Goal: Task Accomplishment & Management: Use online tool/utility

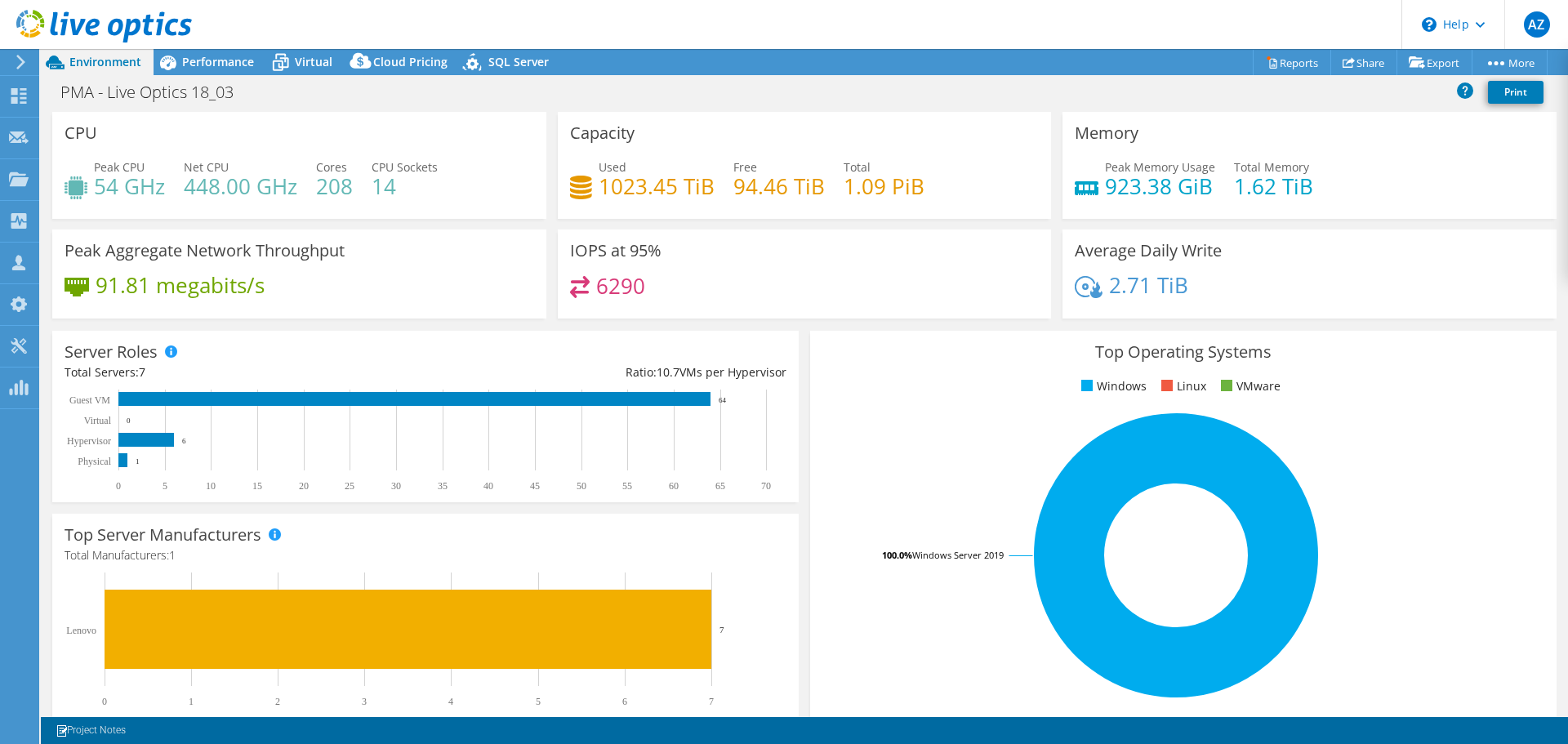
select select "SouthAmerica"
select select "USD"
click at [228, 60] on span "Performance" at bounding box center [218, 61] width 72 height 15
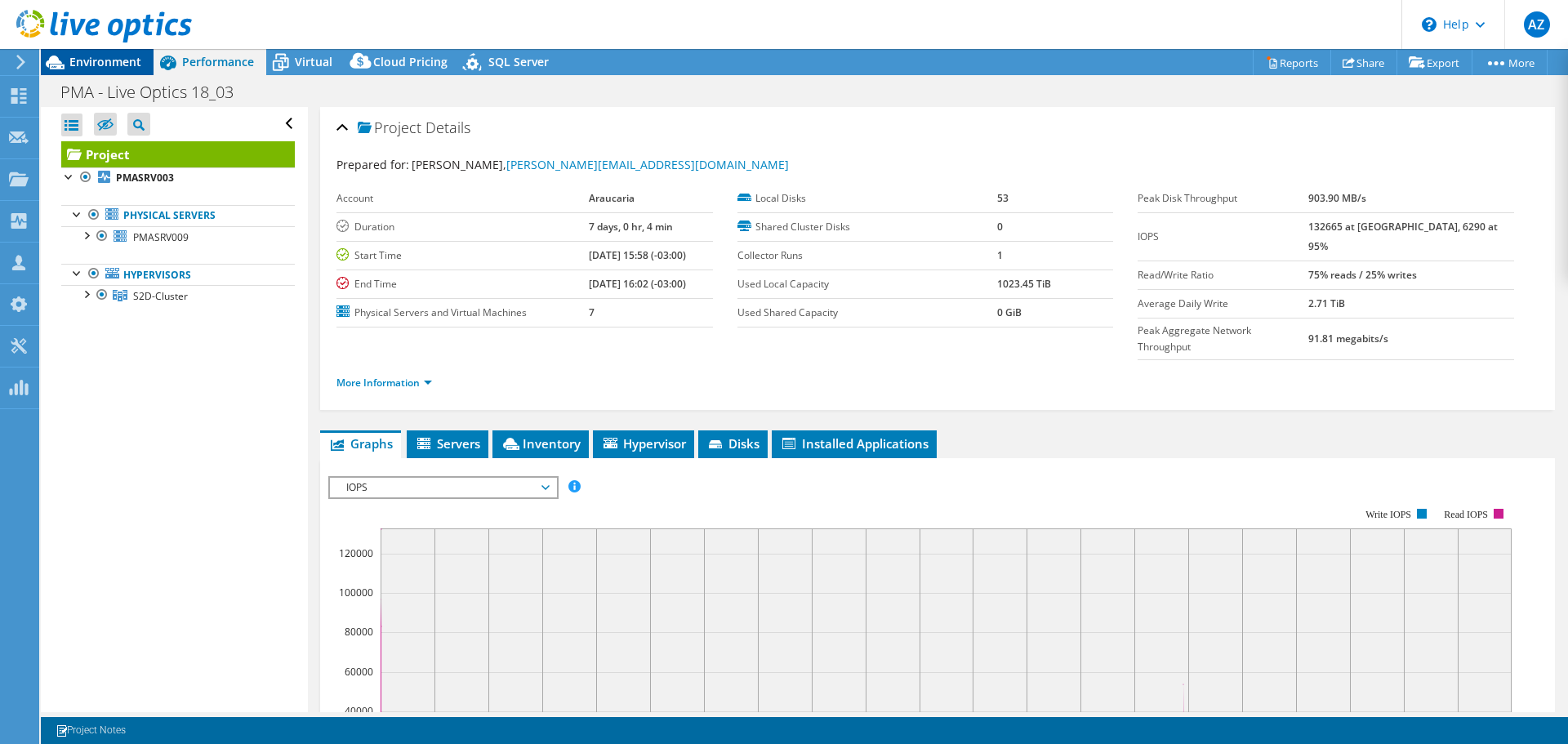
click at [97, 67] on span "Environment" at bounding box center [104, 61] width 72 height 15
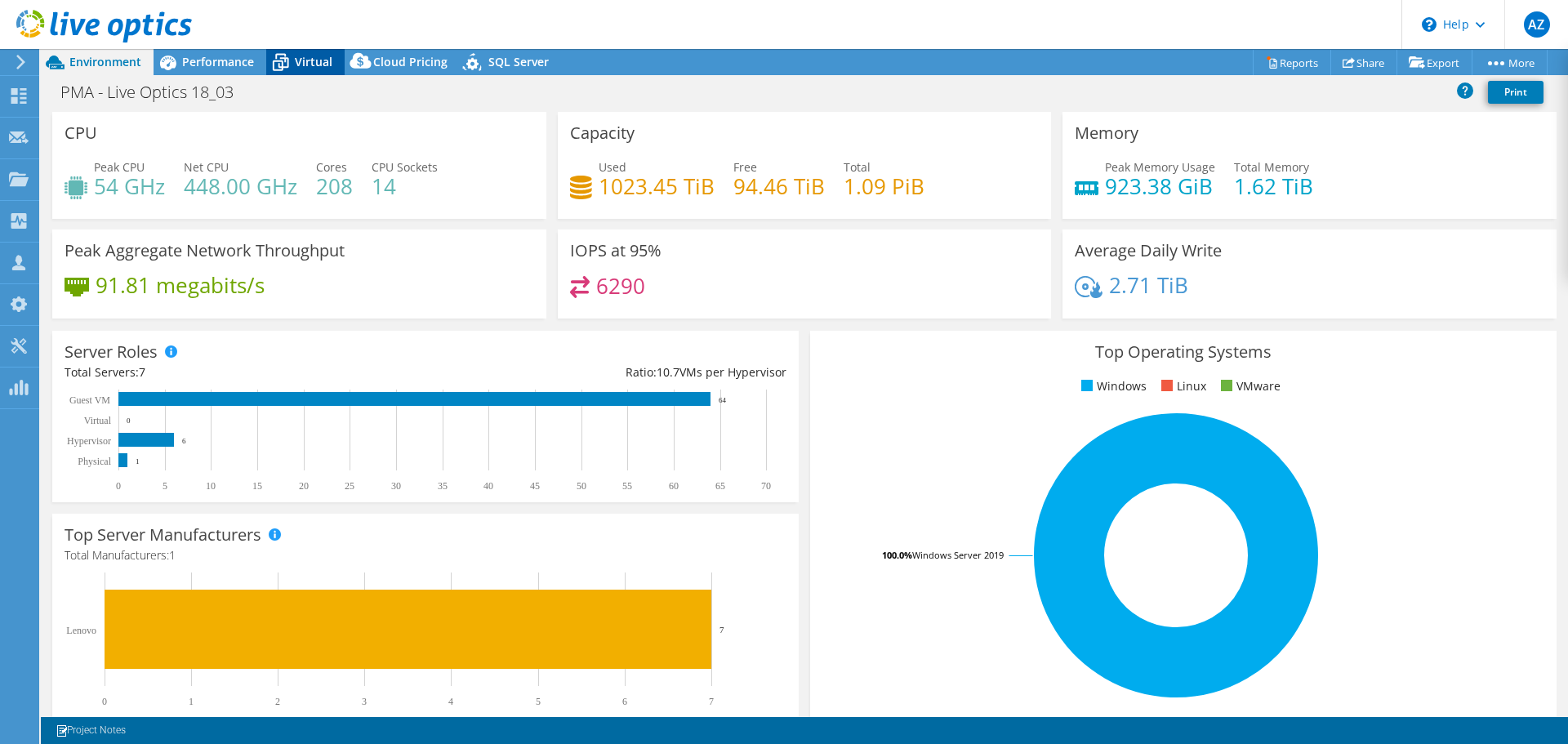
click at [323, 66] on span "Virtual" at bounding box center [313, 61] width 37 height 15
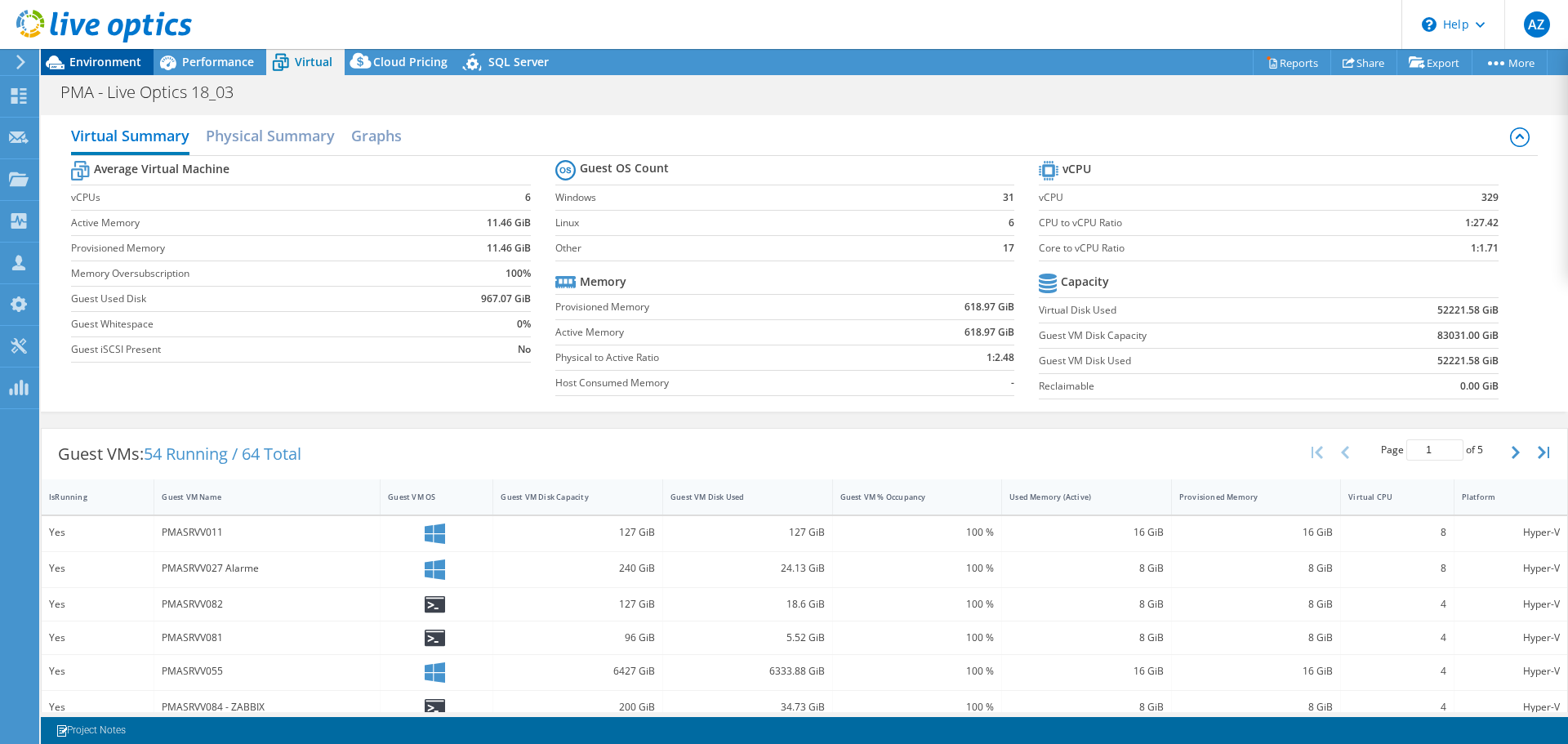
click at [106, 61] on span "Environment" at bounding box center [104, 61] width 72 height 15
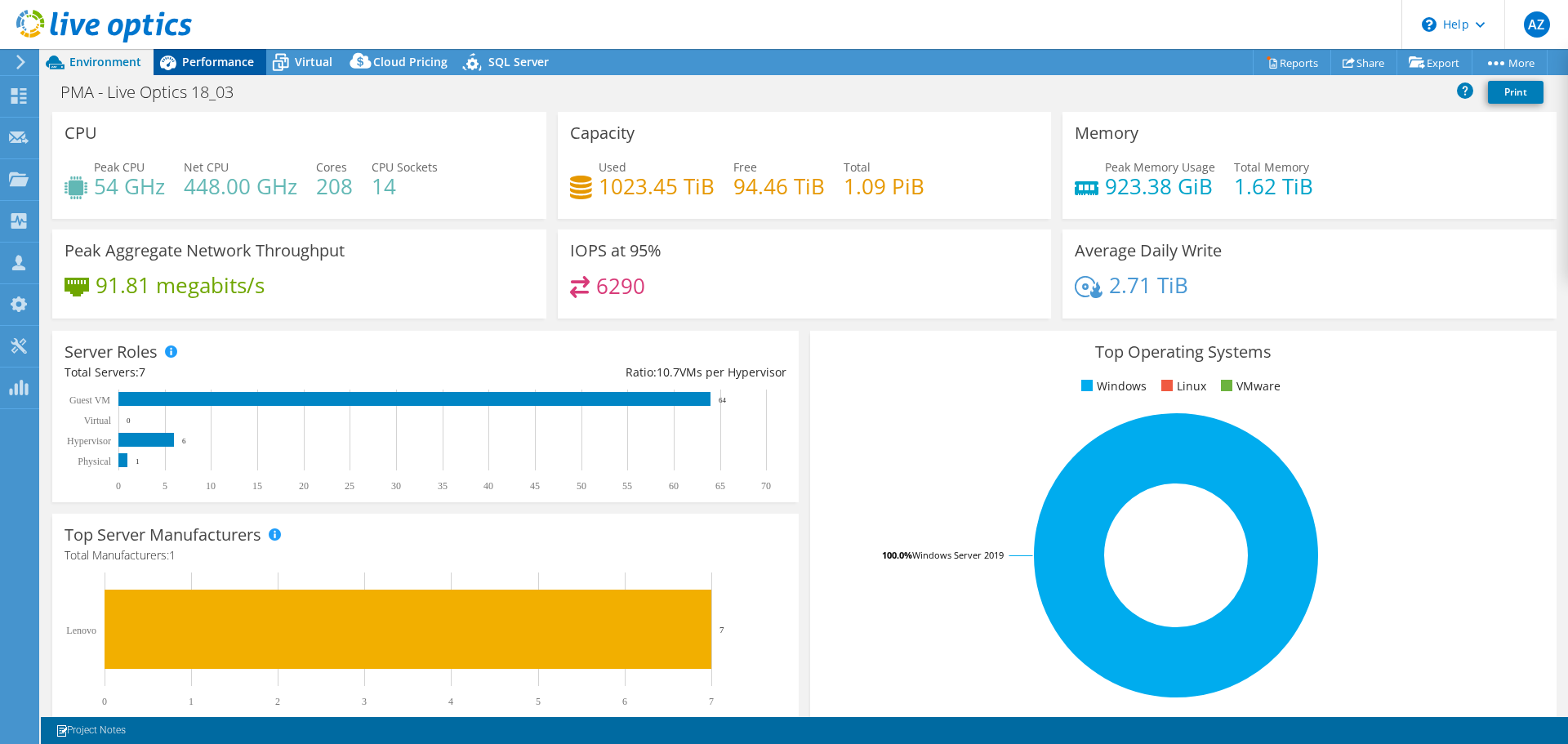
click at [219, 68] on span "Performance" at bounding box center [218, 61] width 72 height 15
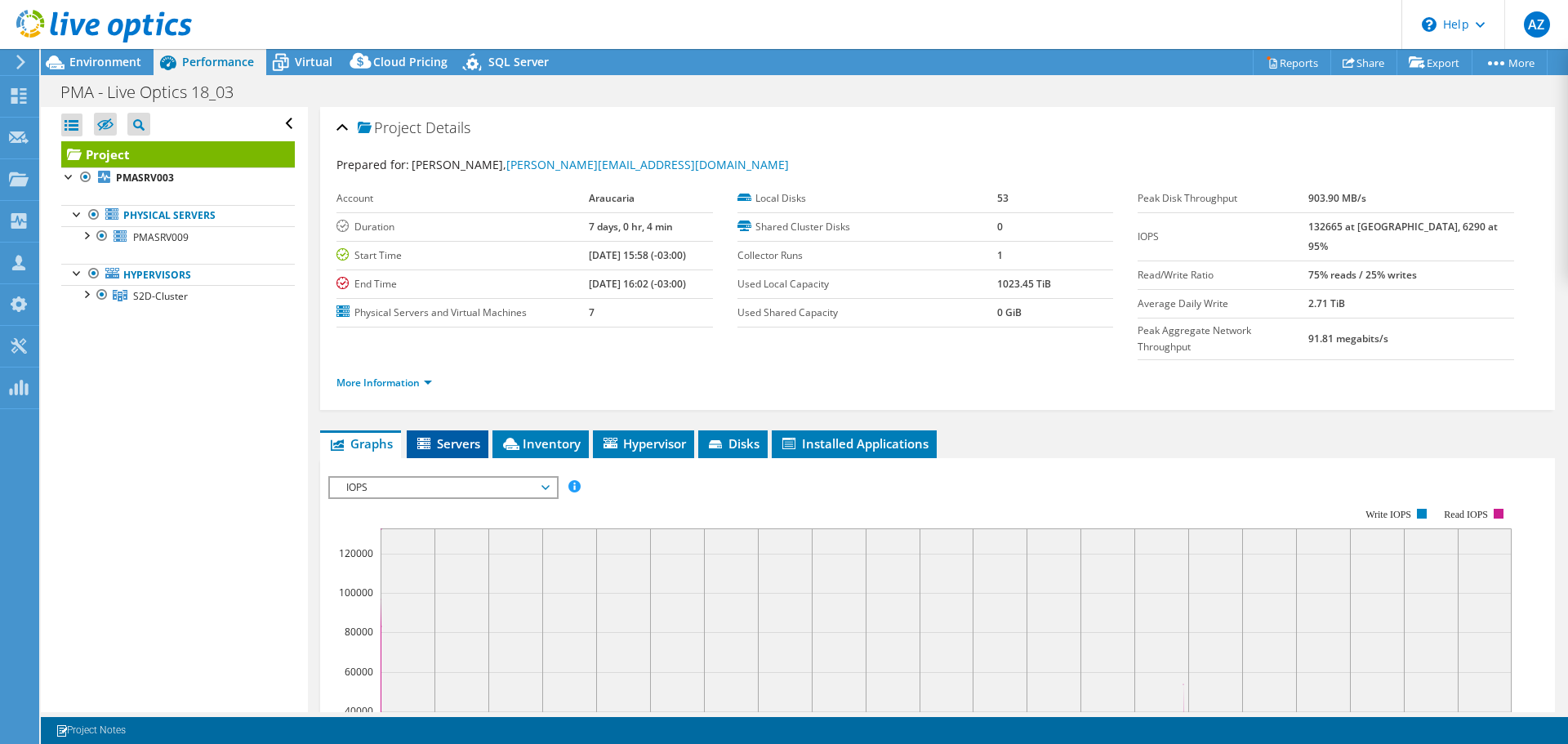
click at [465, 435] on span "Servers" at bounding box center [448, 443] width 65 height 16
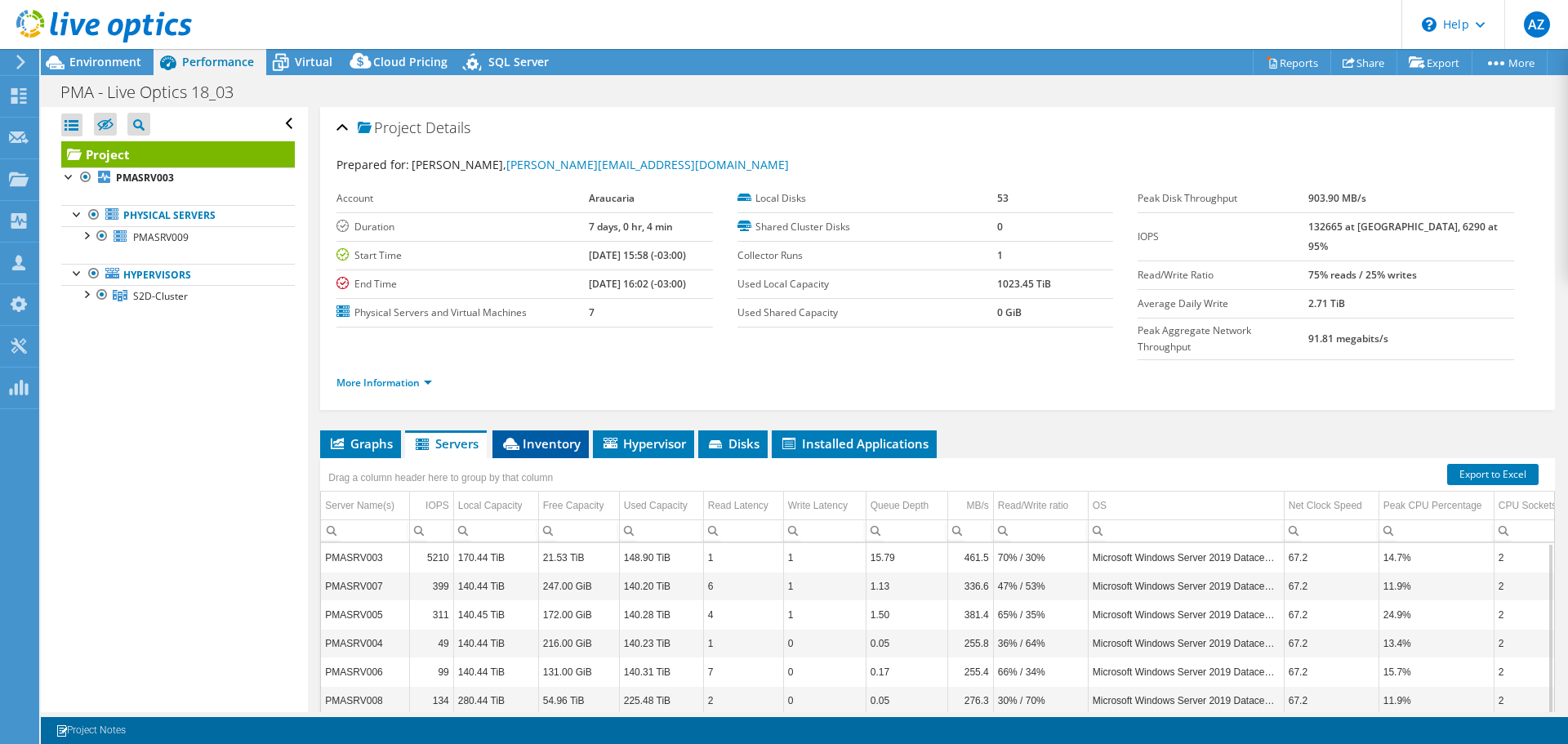
click at [524, 431] on li "Inventory" at bounding box center [540, 444] width 96 height 28
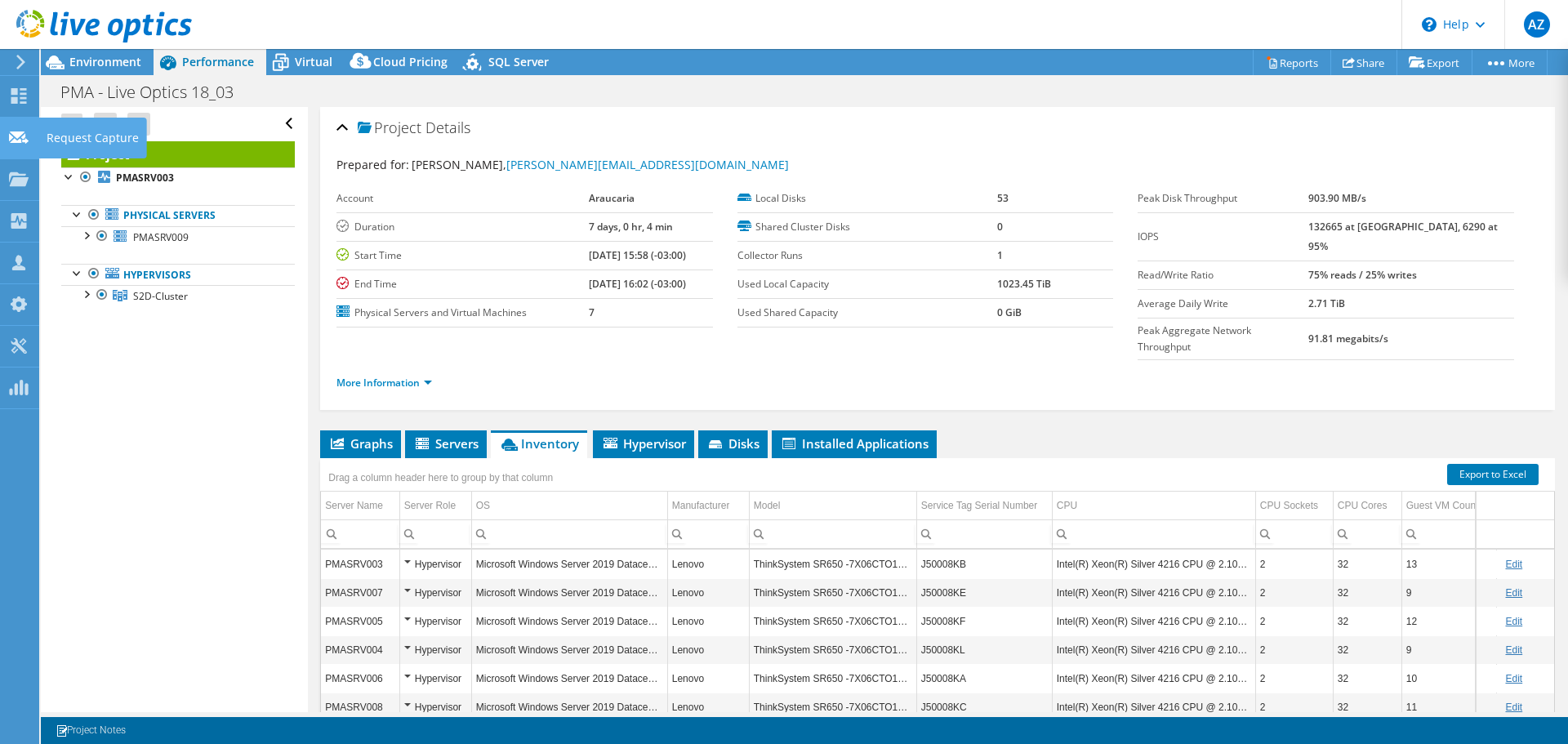
click at [66, 136] on div "Request Capture" at bounding box center [93, 138] width 109 height 41
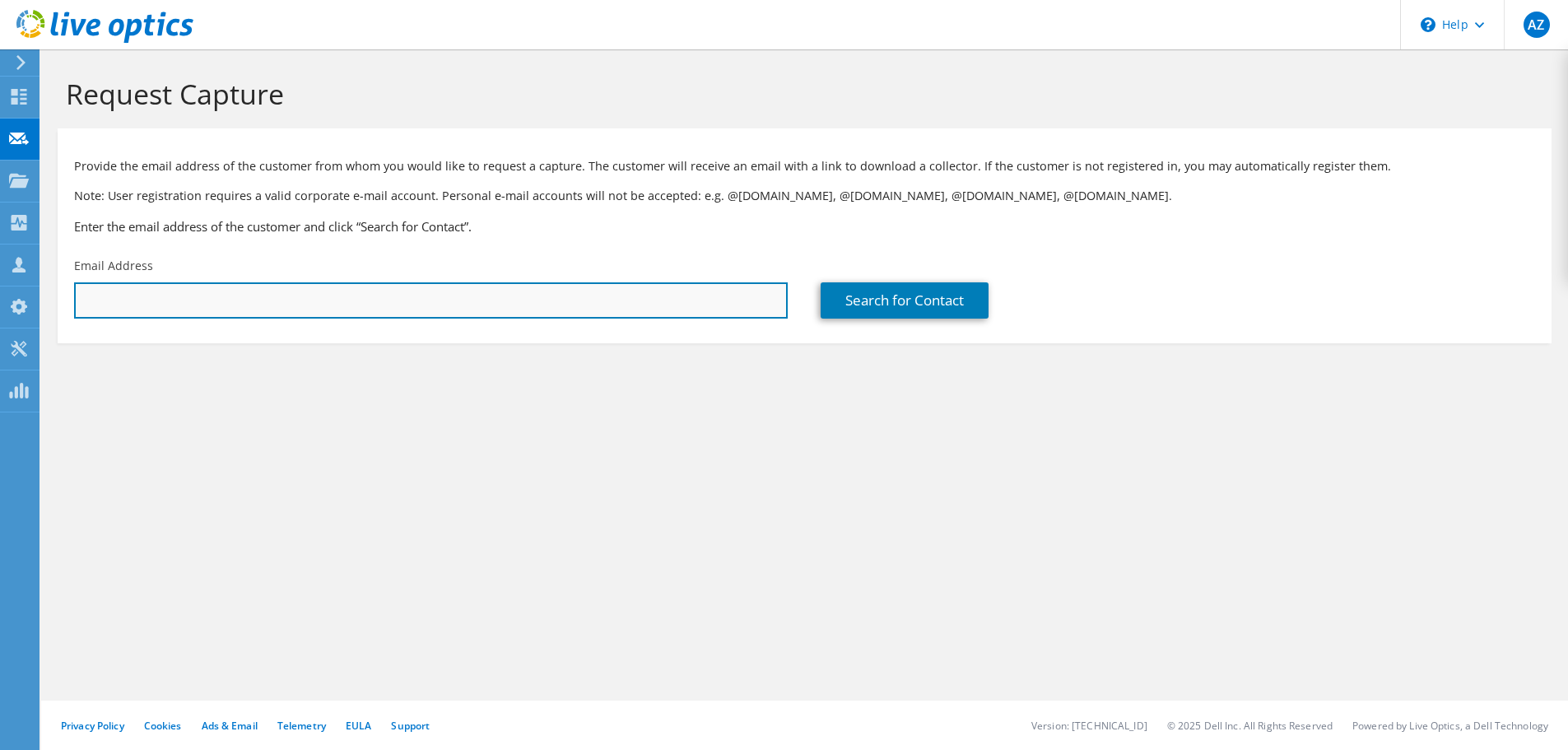
click at [737, 311] on input "text" at bounding box center [431, 301] width 714 height 37
paste input "[EMAIL_ADDRESS][PERSON_NAME][DOMAIN_NAME]"
type input "maazias.mendonca@araucaria.pr.gov.br"
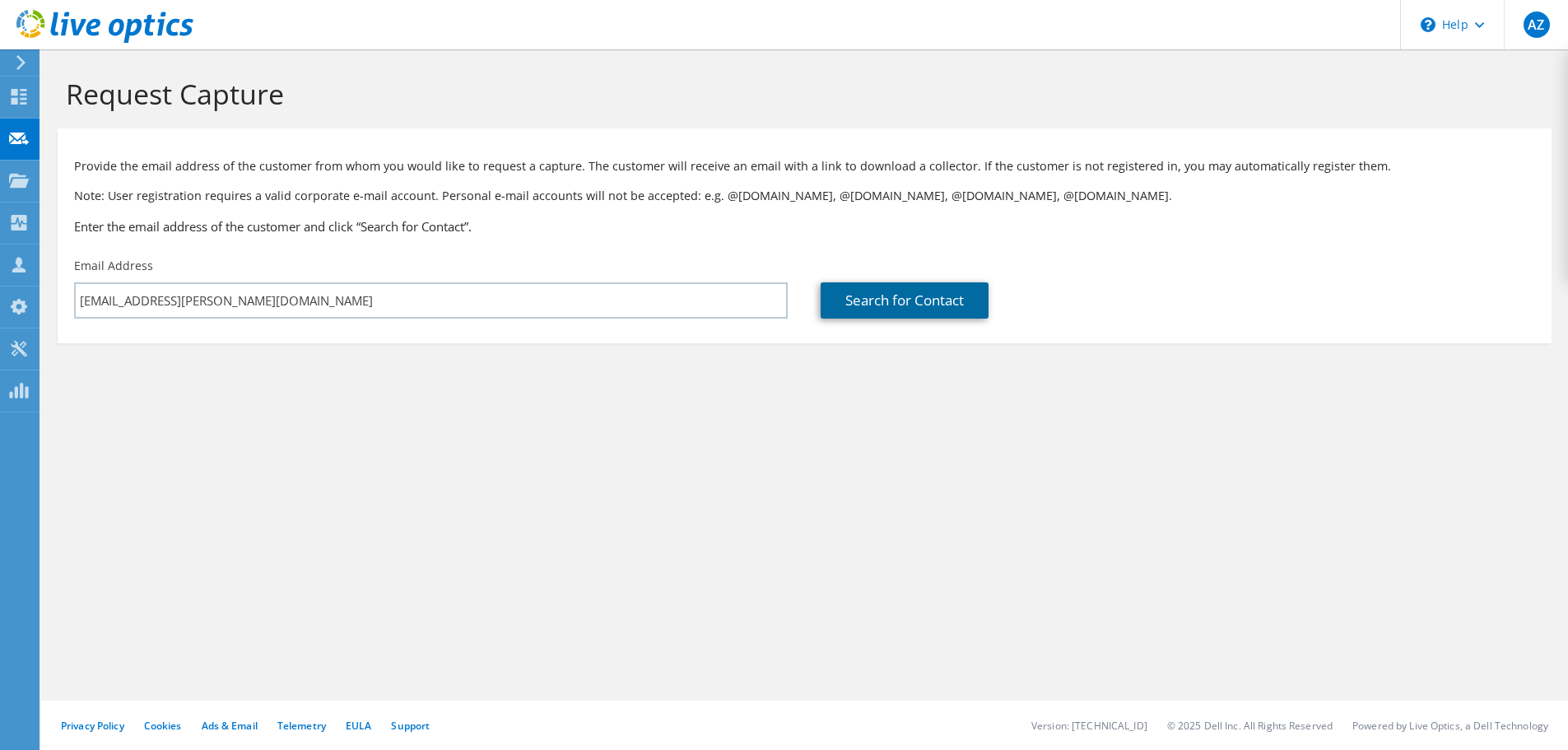
click at [870, 314] on link "Search for Contact" at bounding box center [904, 301] width 168 height 37
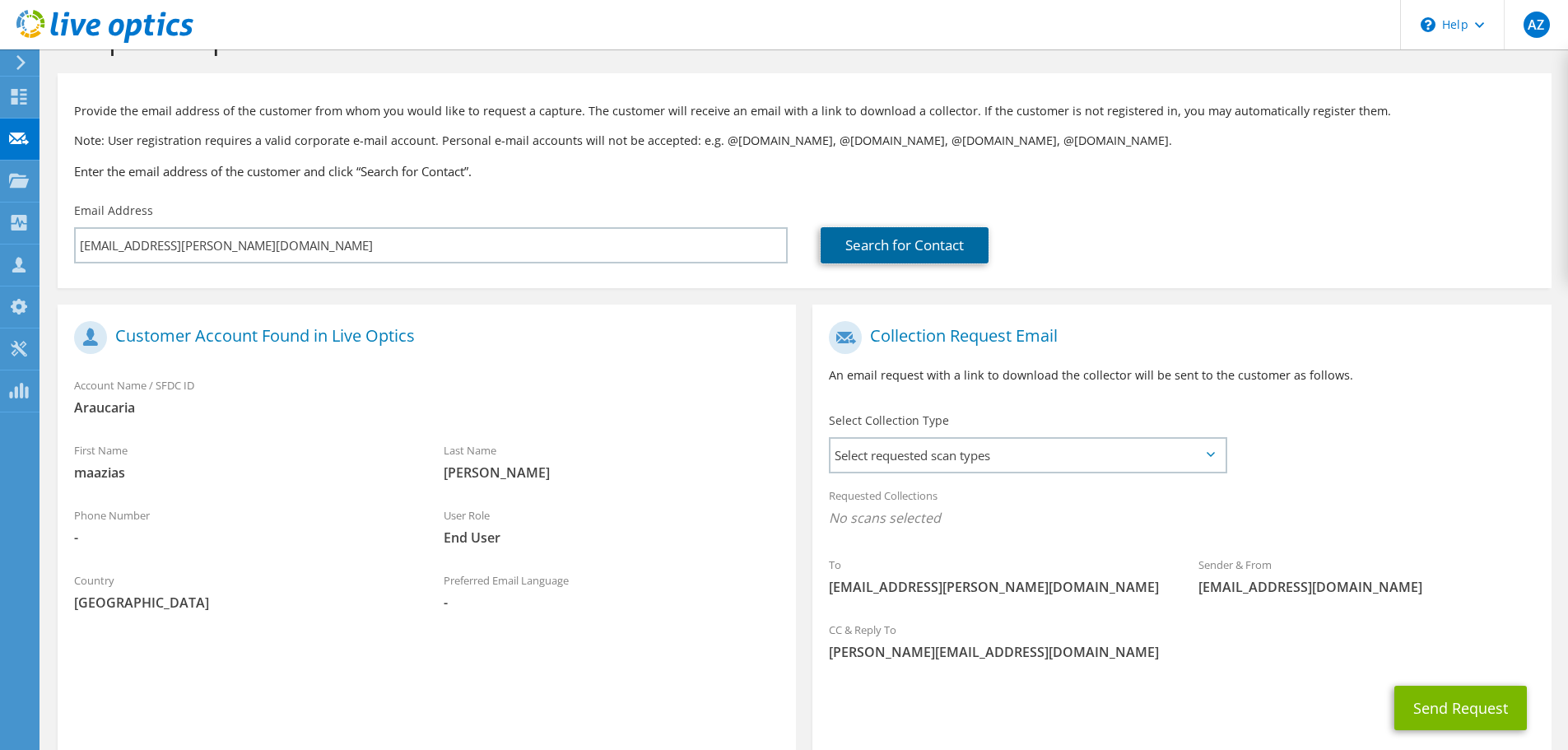
scroll to position [82, 0]
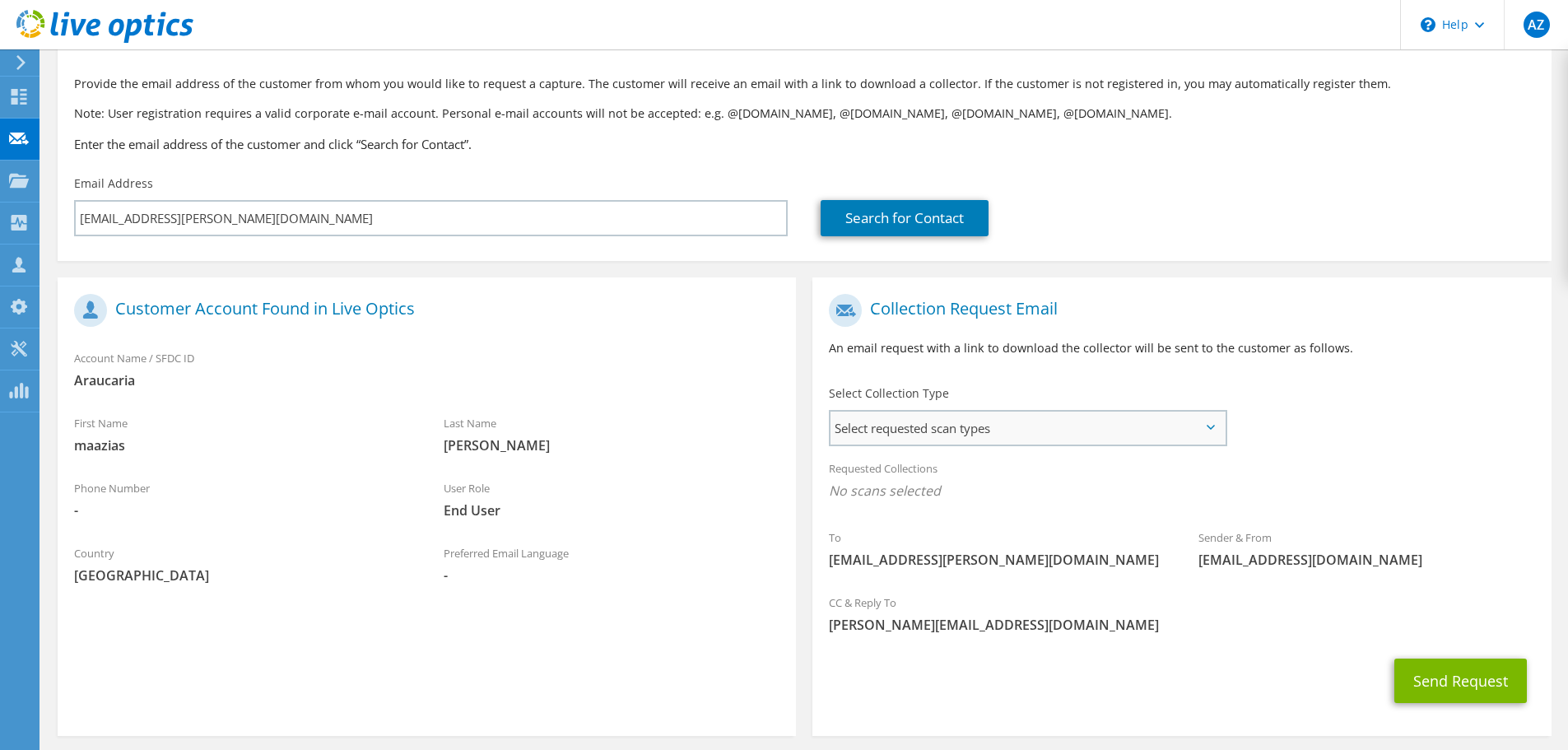
click at [1063, 421] on span "Select requested scan types" at bounding box center [1028, 429] width 395 height 33
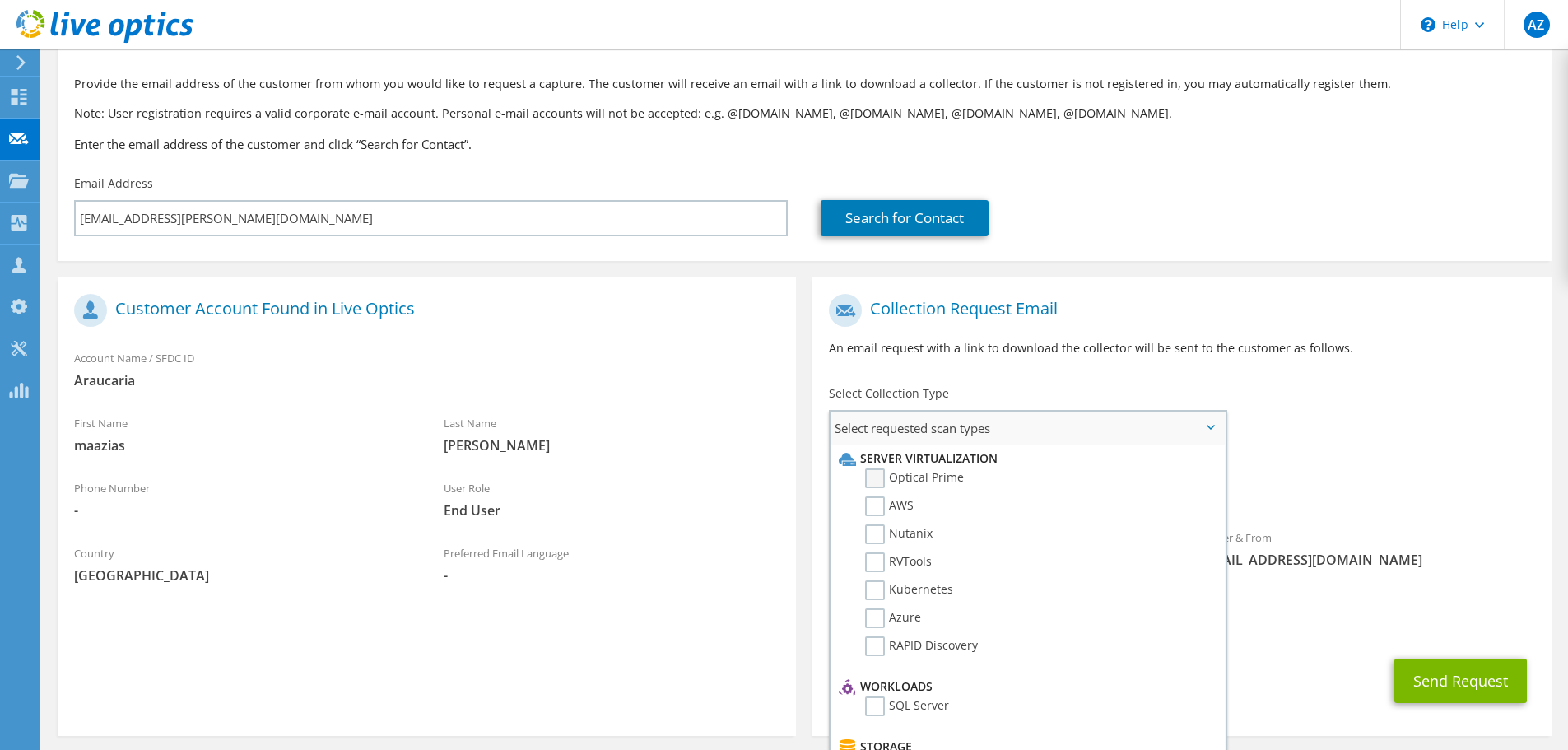
click at [937, 481] on label "Optical Prime" at bounding box center [914, 479] width 99 height 20
click at [0, 0] on input "Optical Prime" at bounding box center [0, 0] width 0 height 0
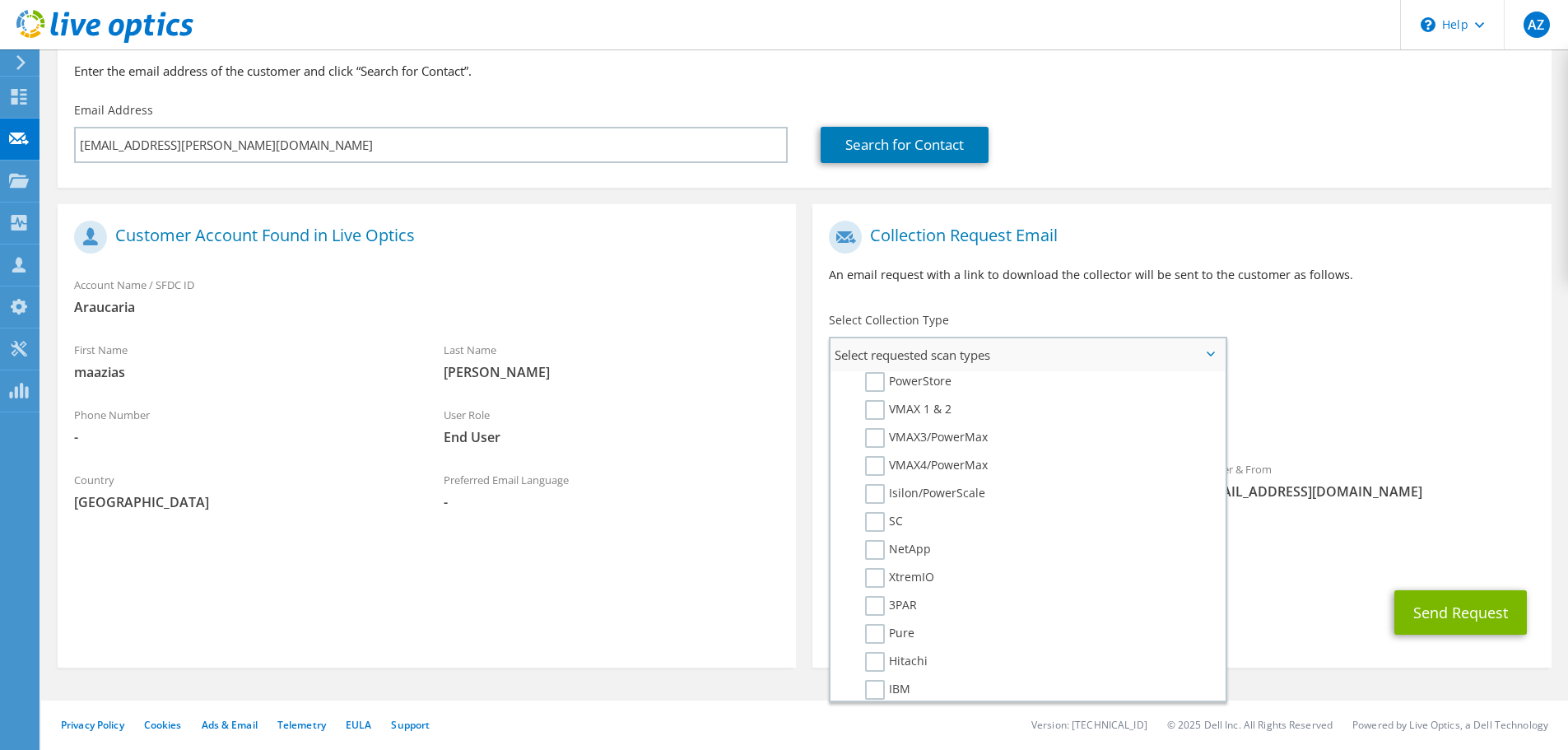
scroll to position [495, 0]
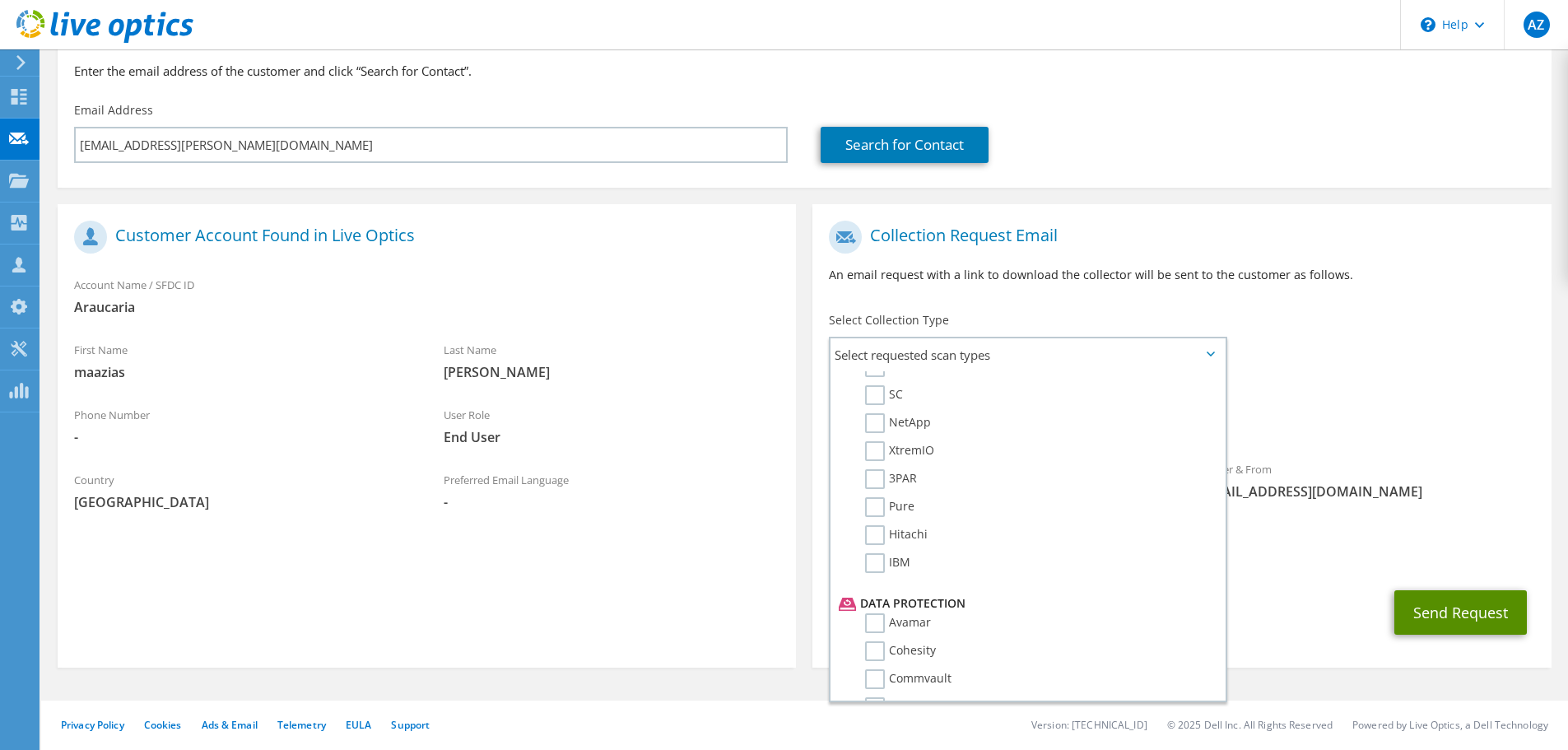
click at [1438, 618] on button "Send Request" at bounding box center [1461, 613] width 133 height 45
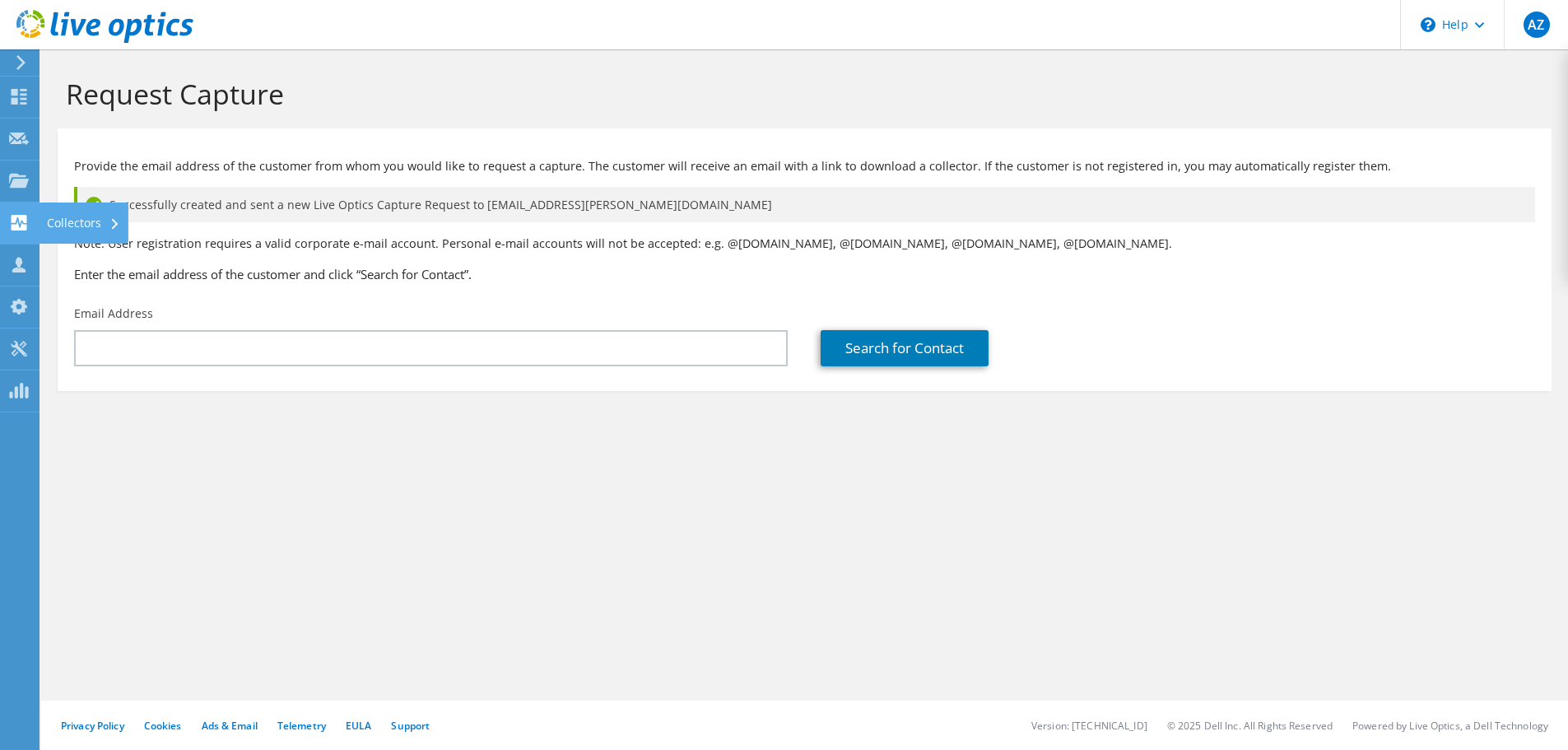
click at [49, 219] on div "Collectors" at bounding box center [83, 223] width 90 height 41
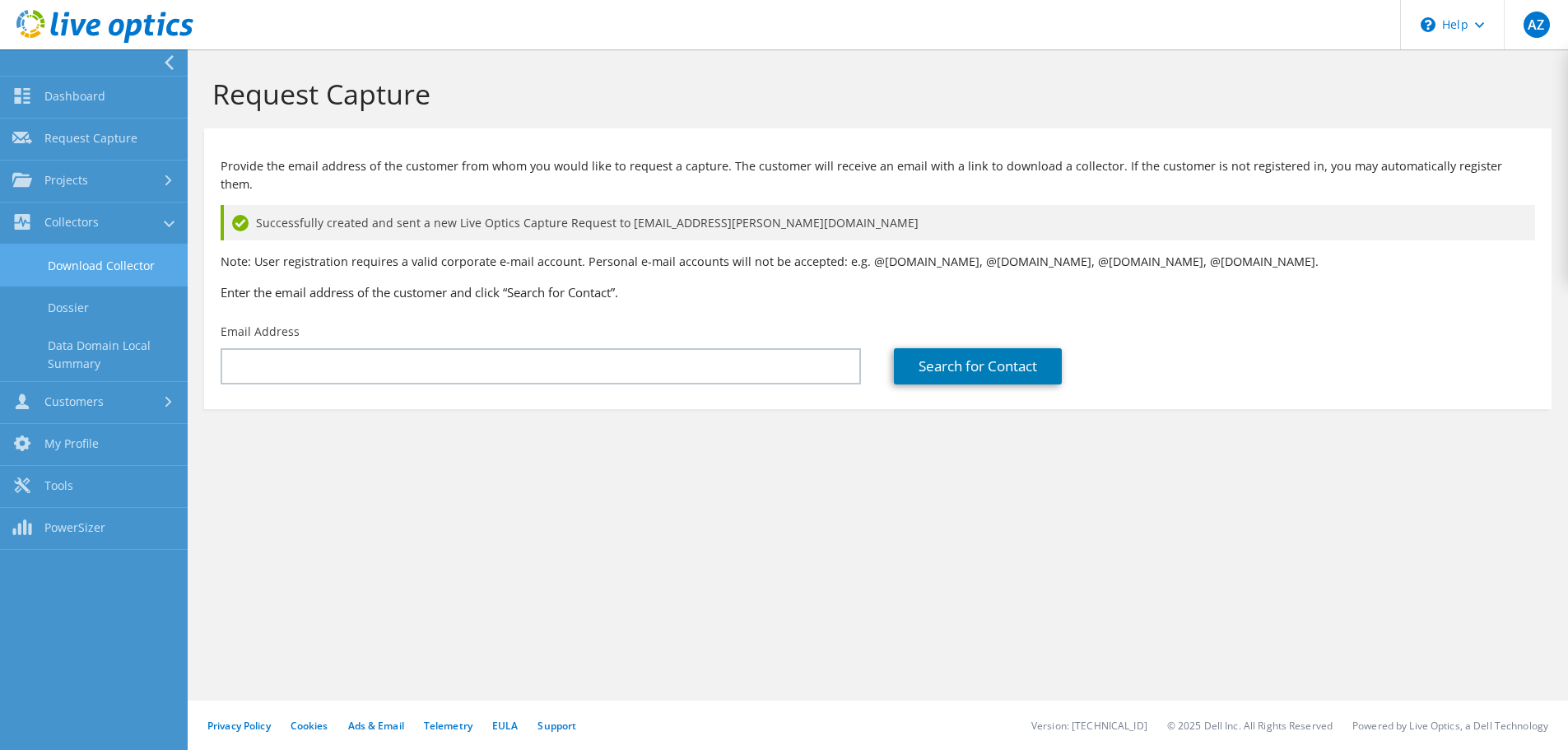
click at [73, 261] on link "Download Collector" at bounding box center [93, 266] width 188 height 42
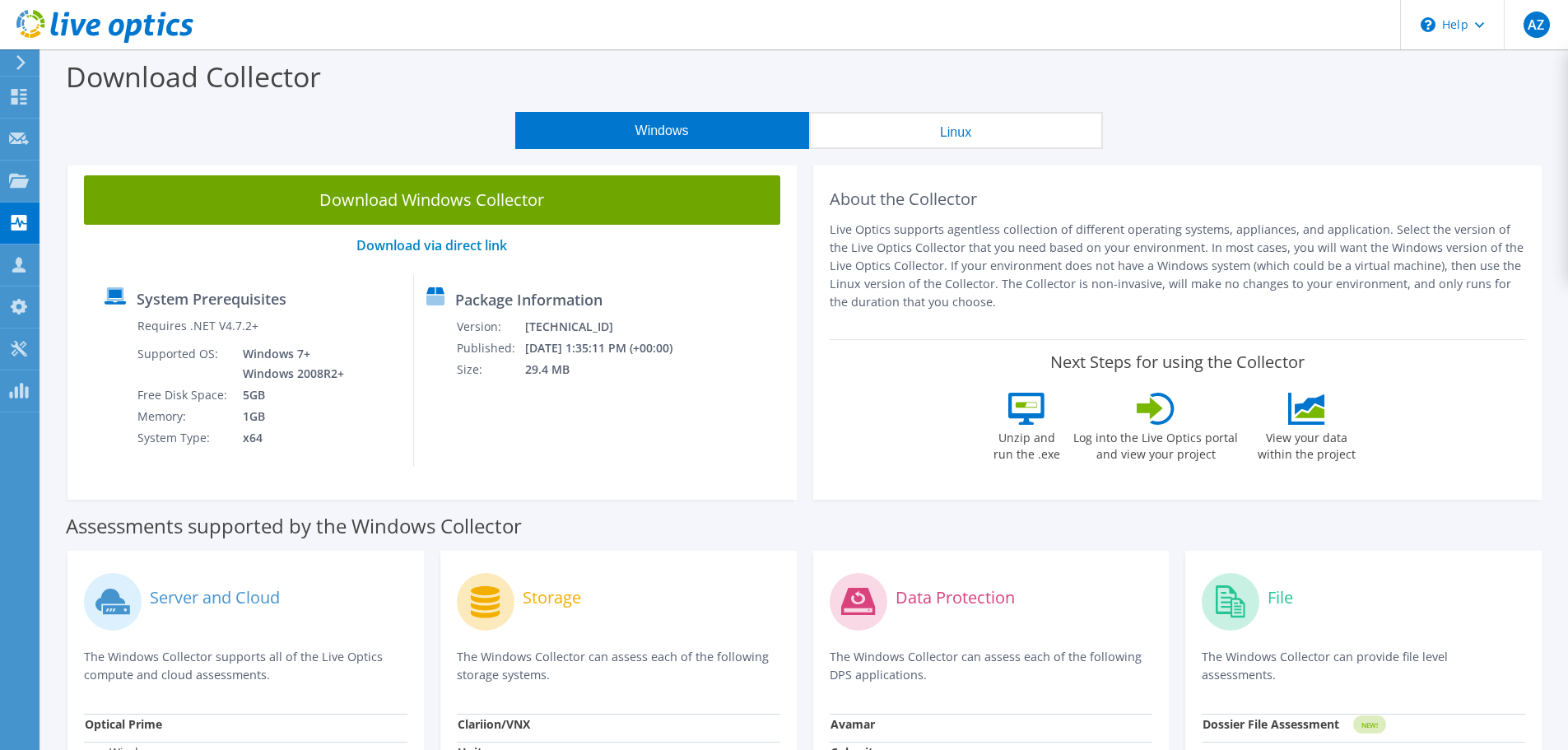
click at [859, 135] on button "Linux" at bounding box center [956, 130] width 294 height 37
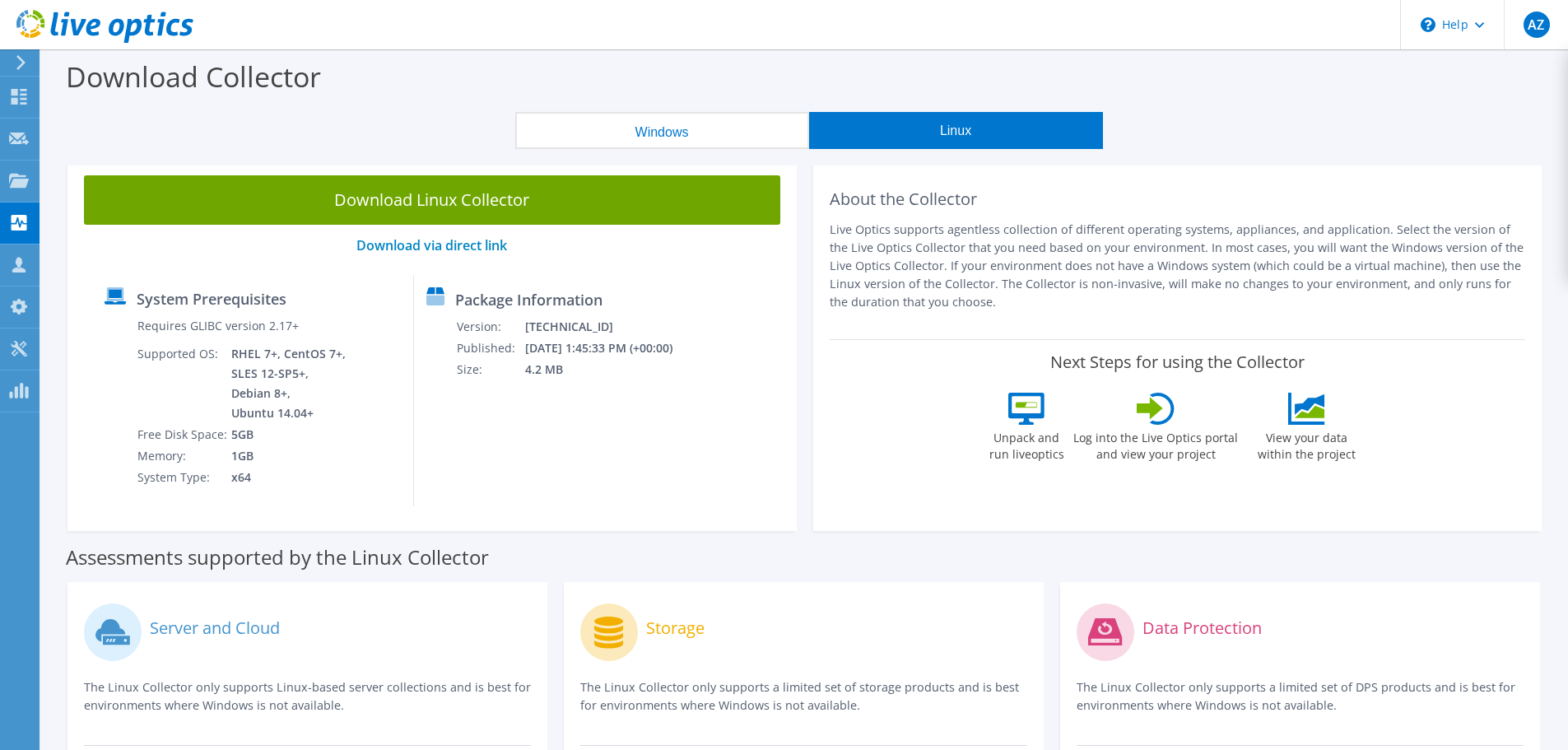
click at [666, 123] on button "Windows" at bounding box center [662, 130] width 294 height 37
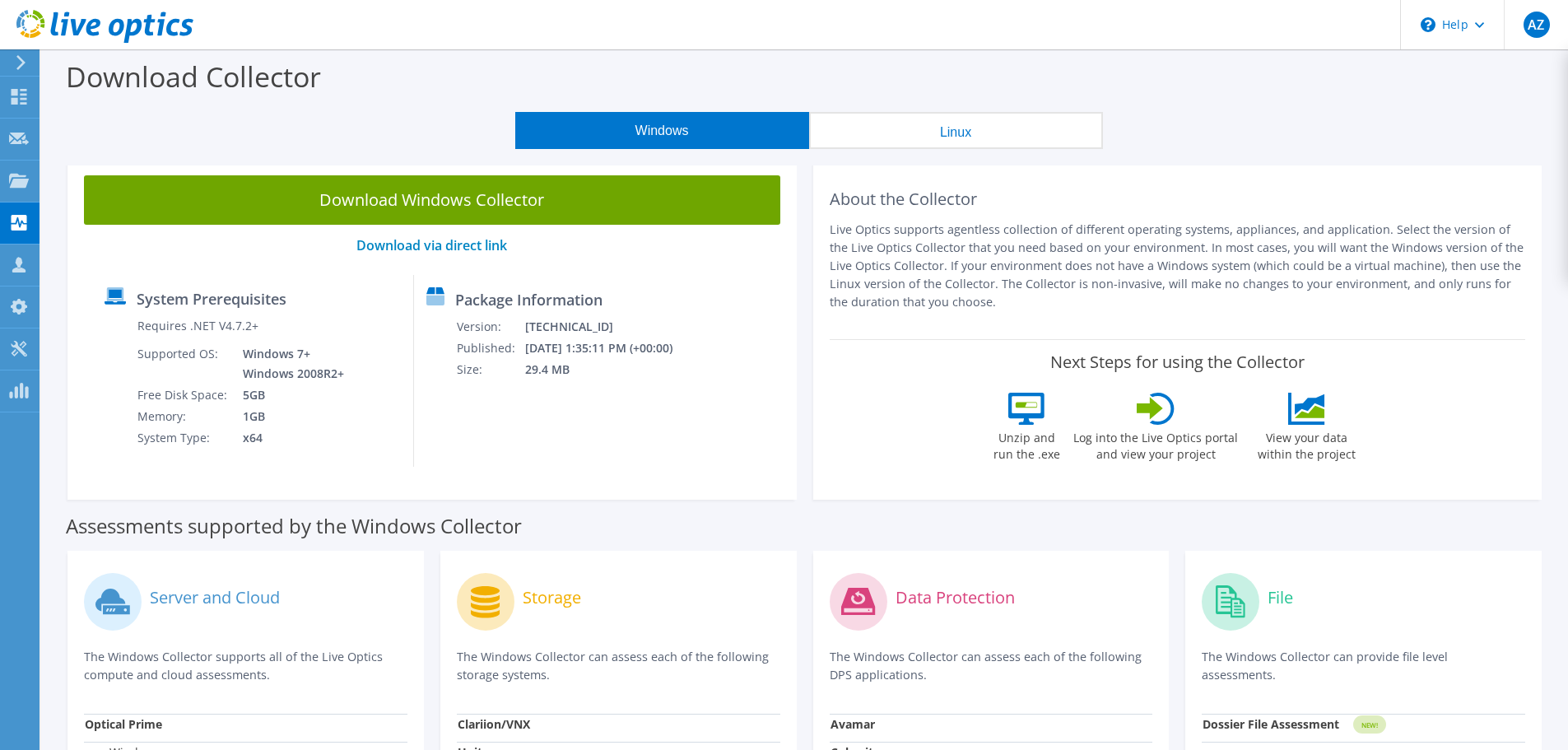
click at [1001, 123] on button "Linux" at bounding box center [956, 130] width 294 height 37
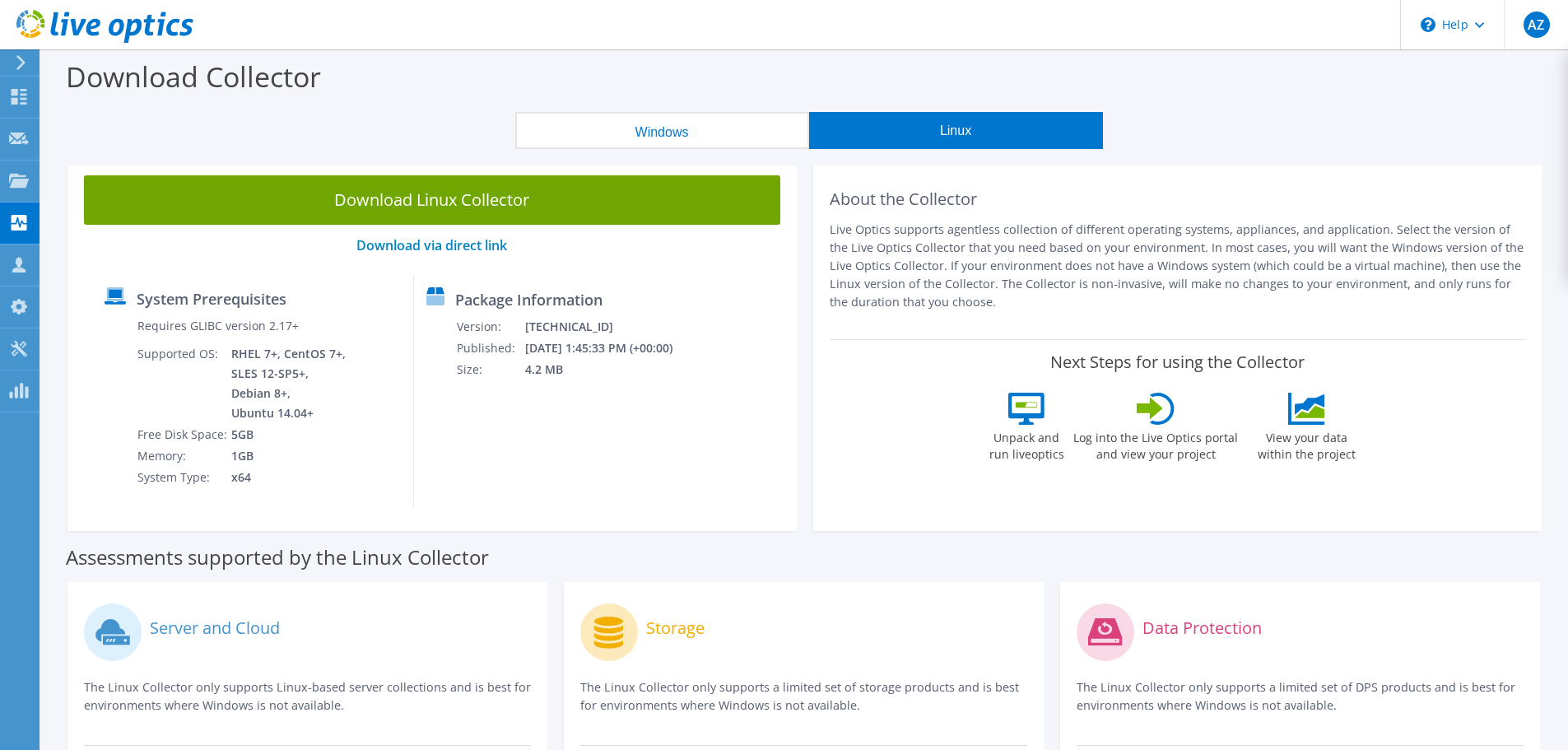
click at [1051, 369] on label "Next Steps for using the Collector" at bounding box center [1178, 363] width 254 height 20
click at [989, 409] on div "Unpack and run liveoptics" at bounding box center [1026, 431] width 76 height 78
drag, startPoint x: 1130, startPoint y: 412, endPoint x: 1258, endPoint y: 407, distance: 128.1
click at [1142, 412] on div "Log into the Live Optics portal and view your project" at bounding box center [1156, 431] width 167 height 78
click at [1285, 413] on div "View your data within the project" at bounding box center [1307, 431] width 119 height 78
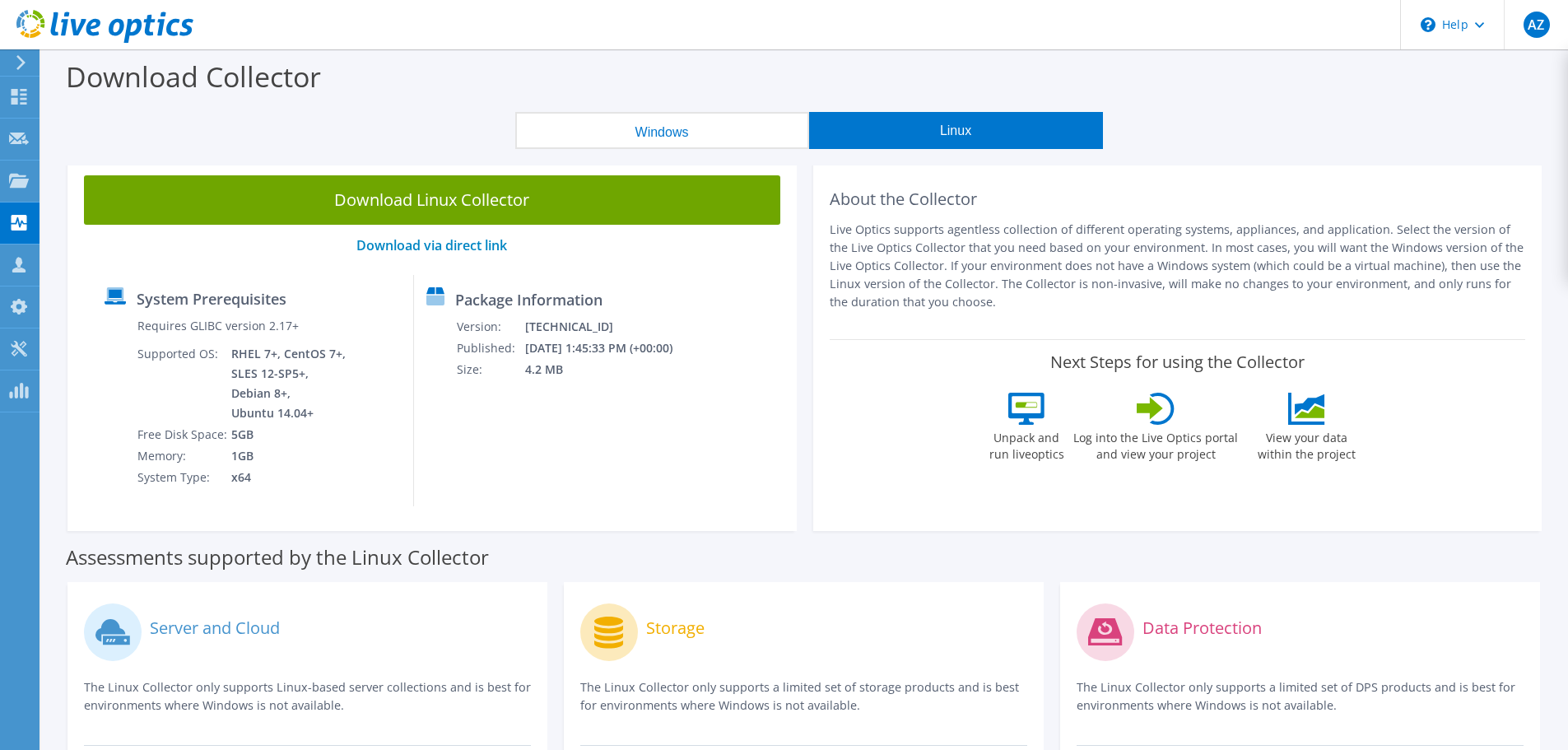
click at [19, 54] on div at bounding box center [96, 27] width 193 height 55
click at [18, 58] on use at bounding box center [21, 62] width 9 height 15
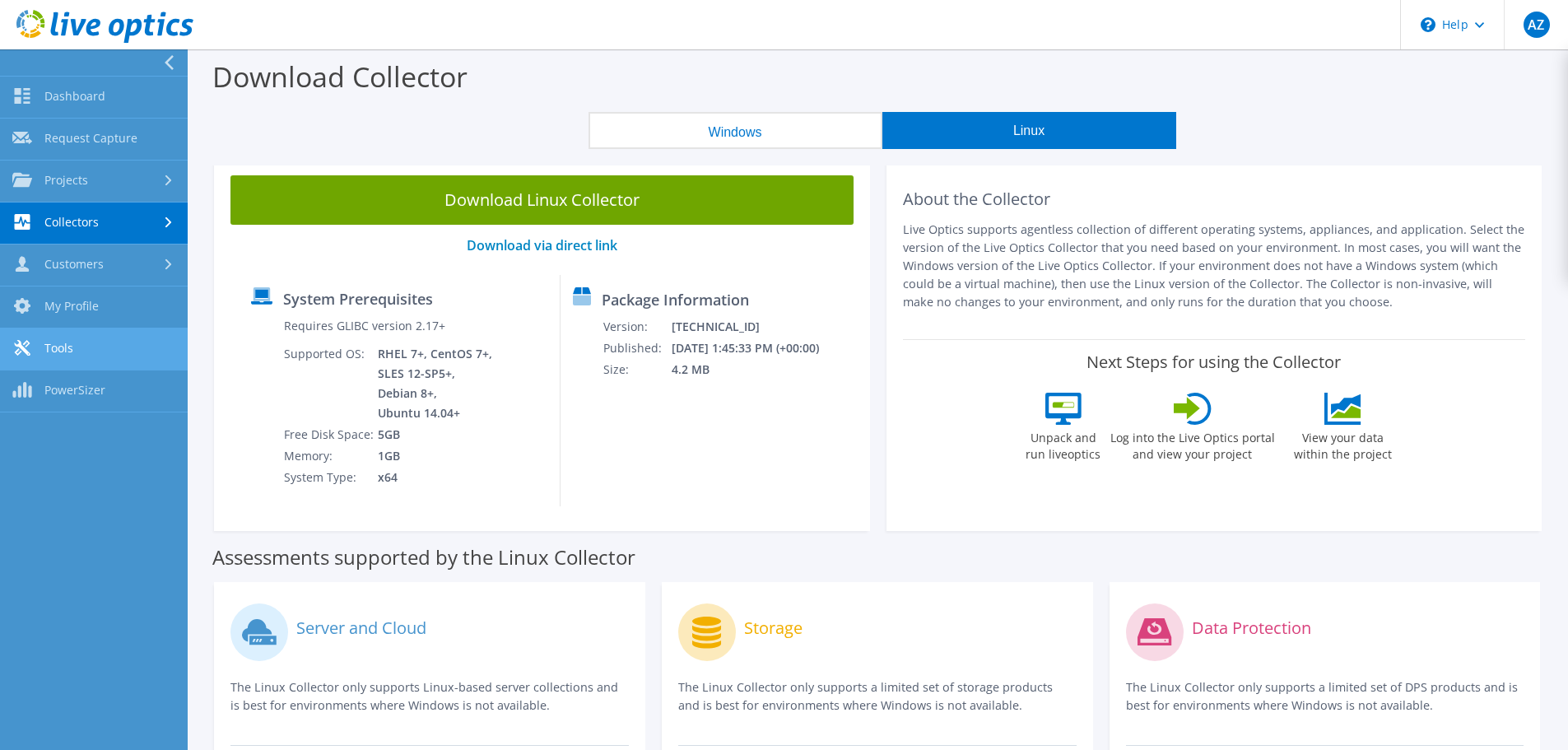
click at [92, 342] on link "Tools" at bounding box center [93, 350] width 188 height 42
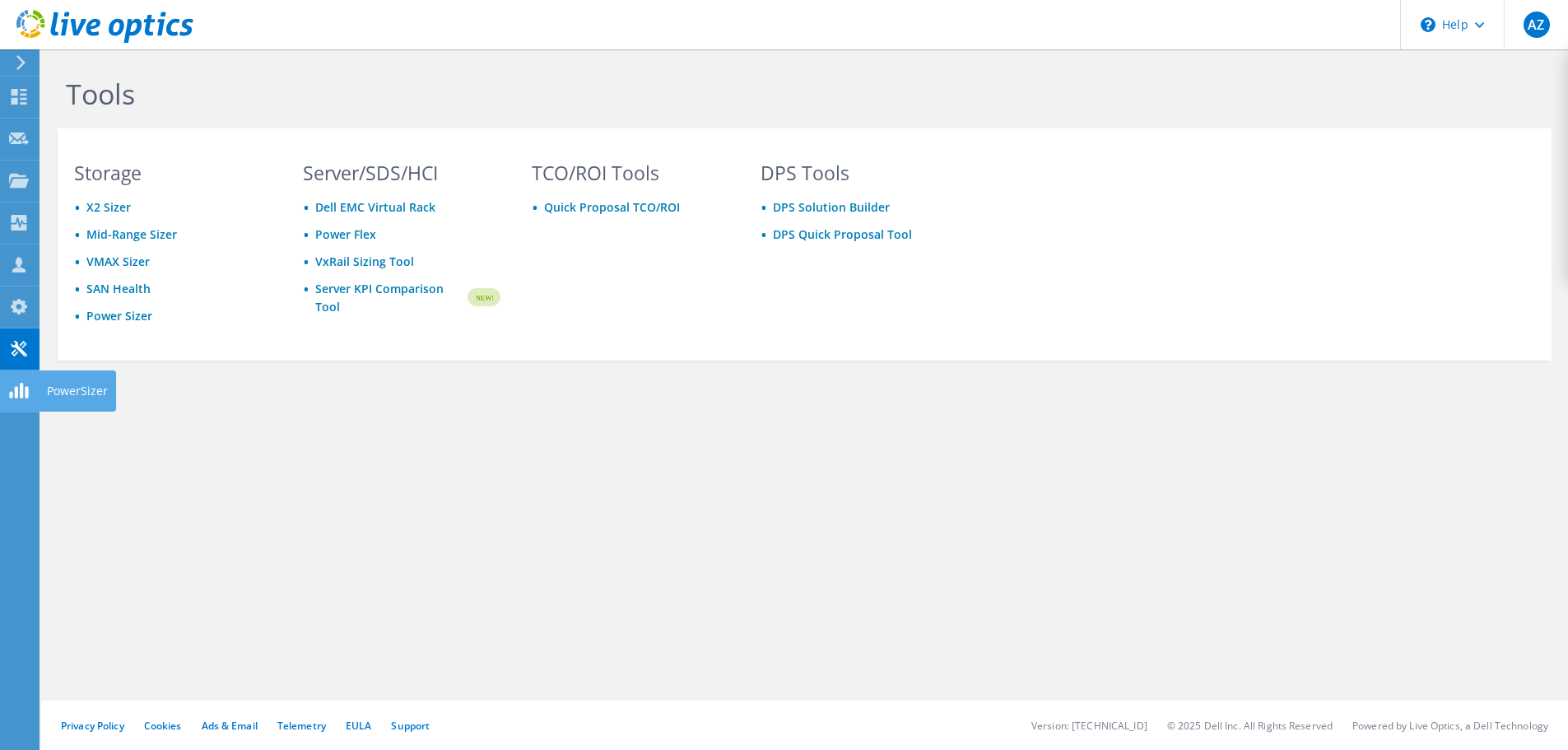
click at [61, 393] on div "PowerSizer" at bounding box center [77, 391] width 78 height 41
click at [26, 308] on use at bounding box center [19, 307] width 16 height 16
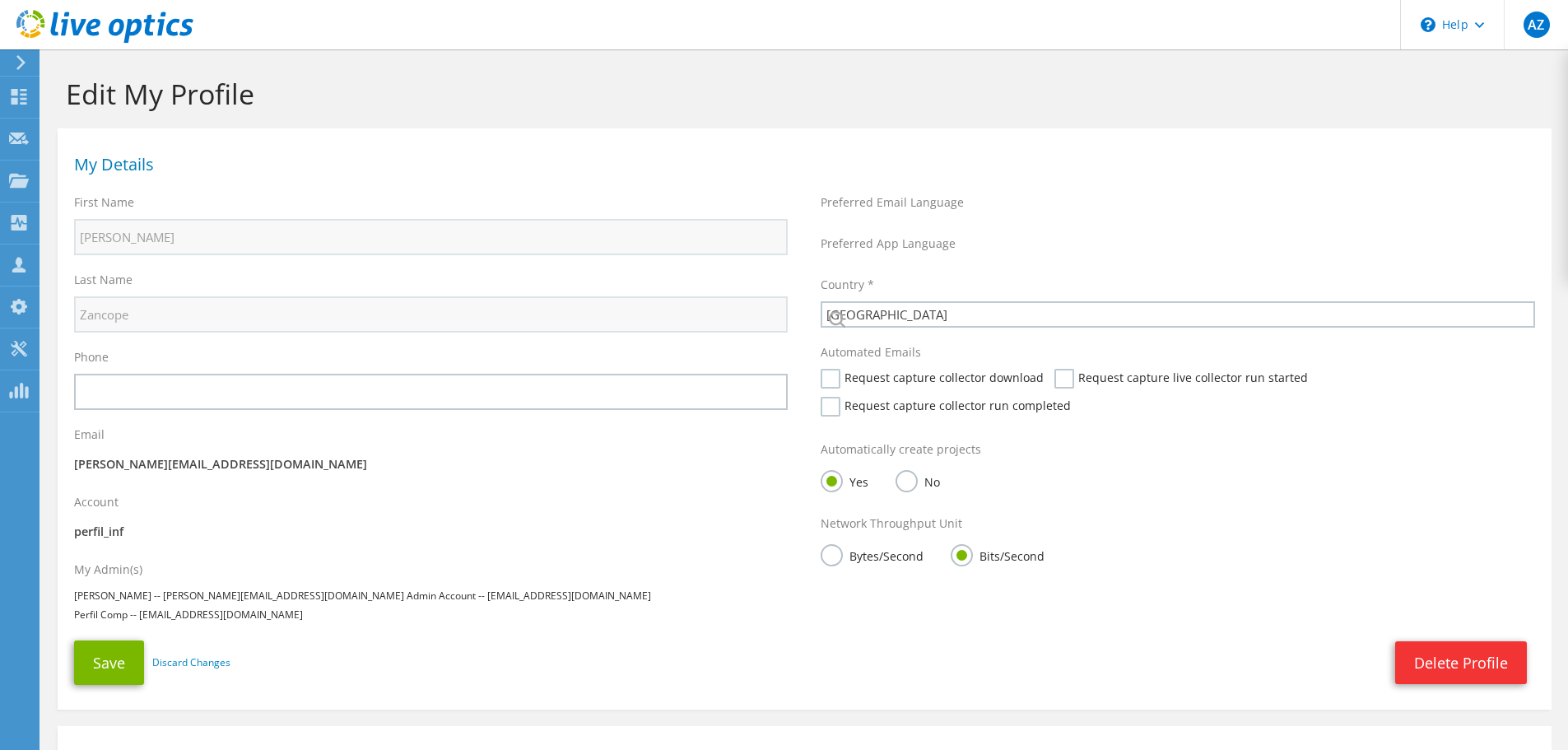
select select "30"
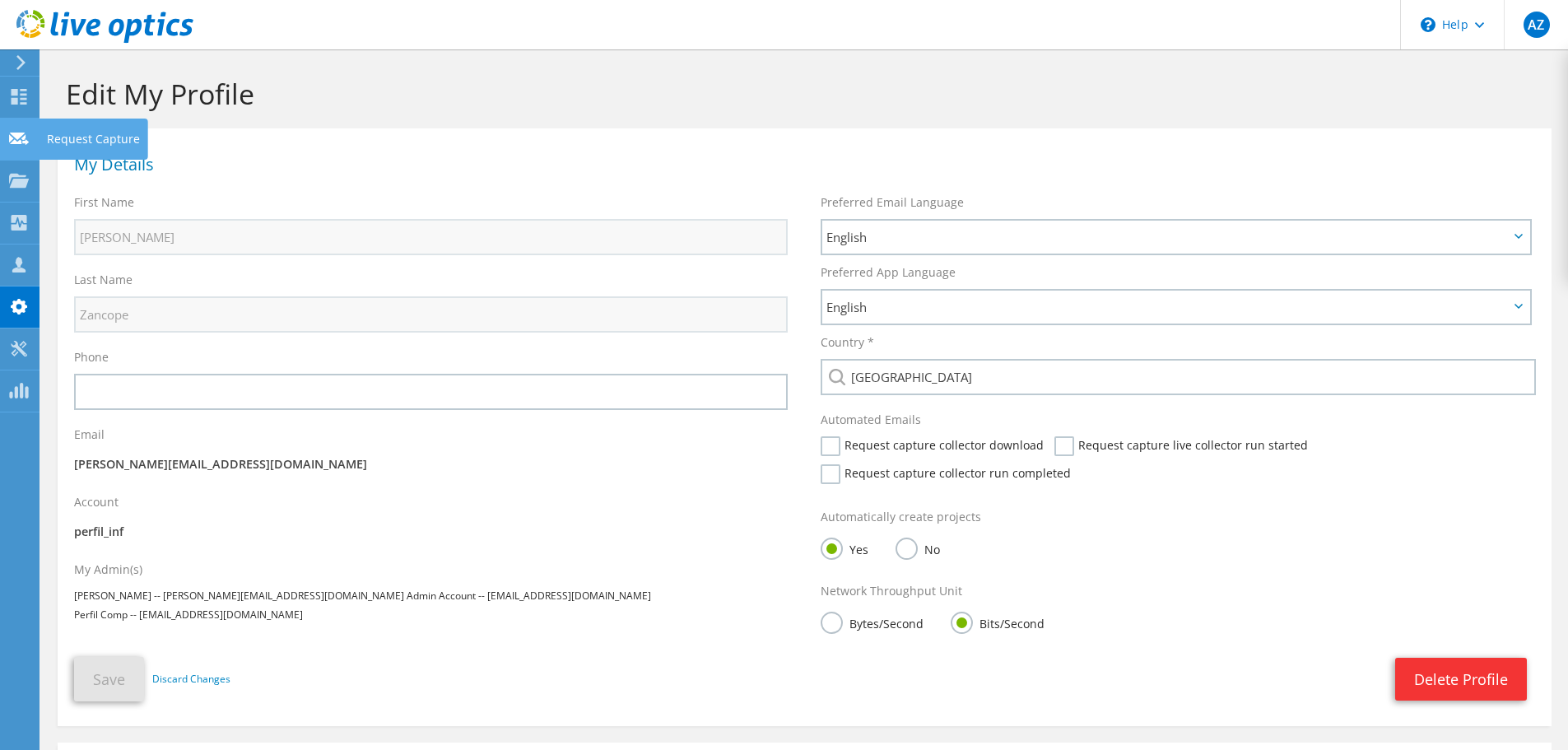
click at [19, 144] on use at bounding box center [19, 137] width 20 height 12
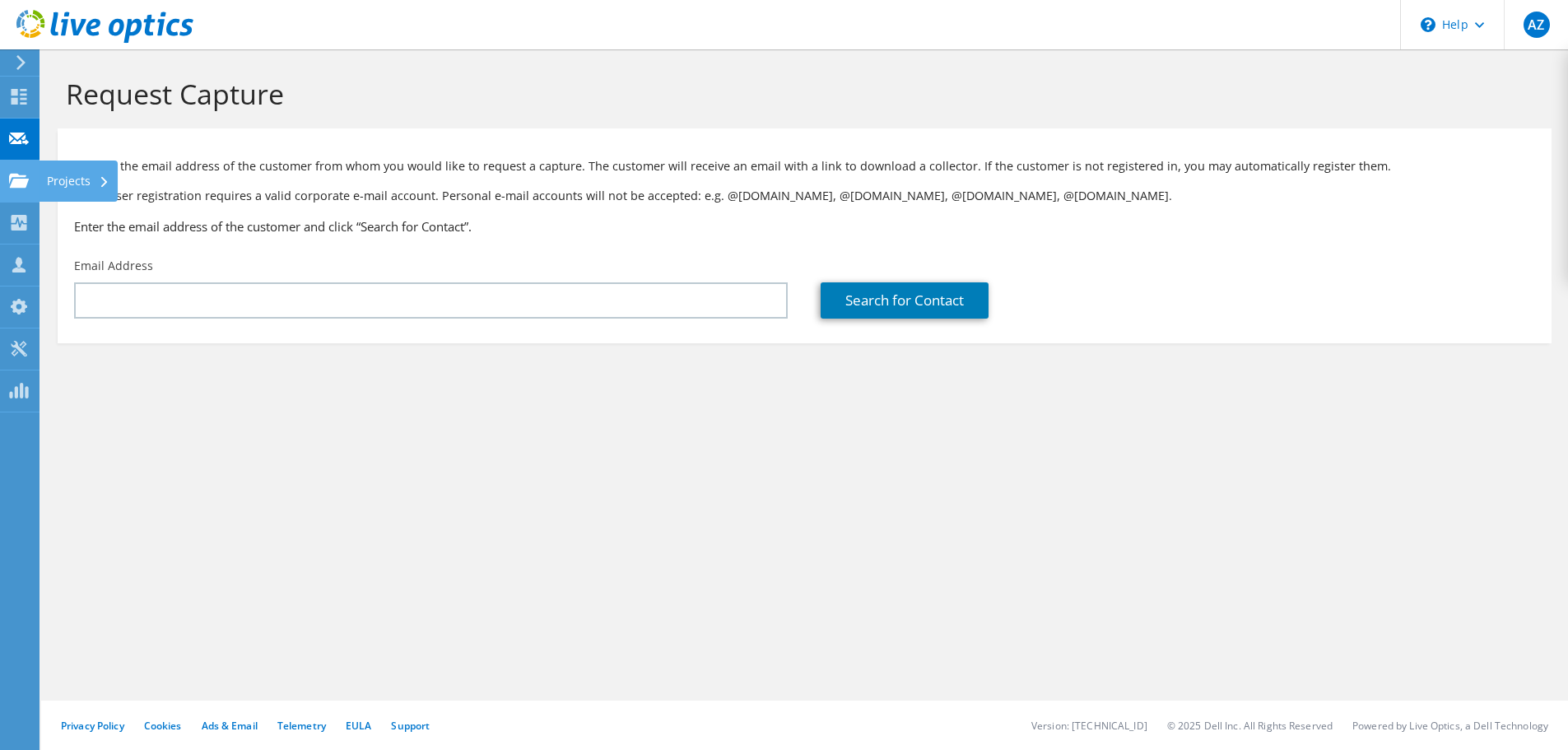
click at [53, 176] on div "Projects" at bounding box center [78, 180] width 79 height 41
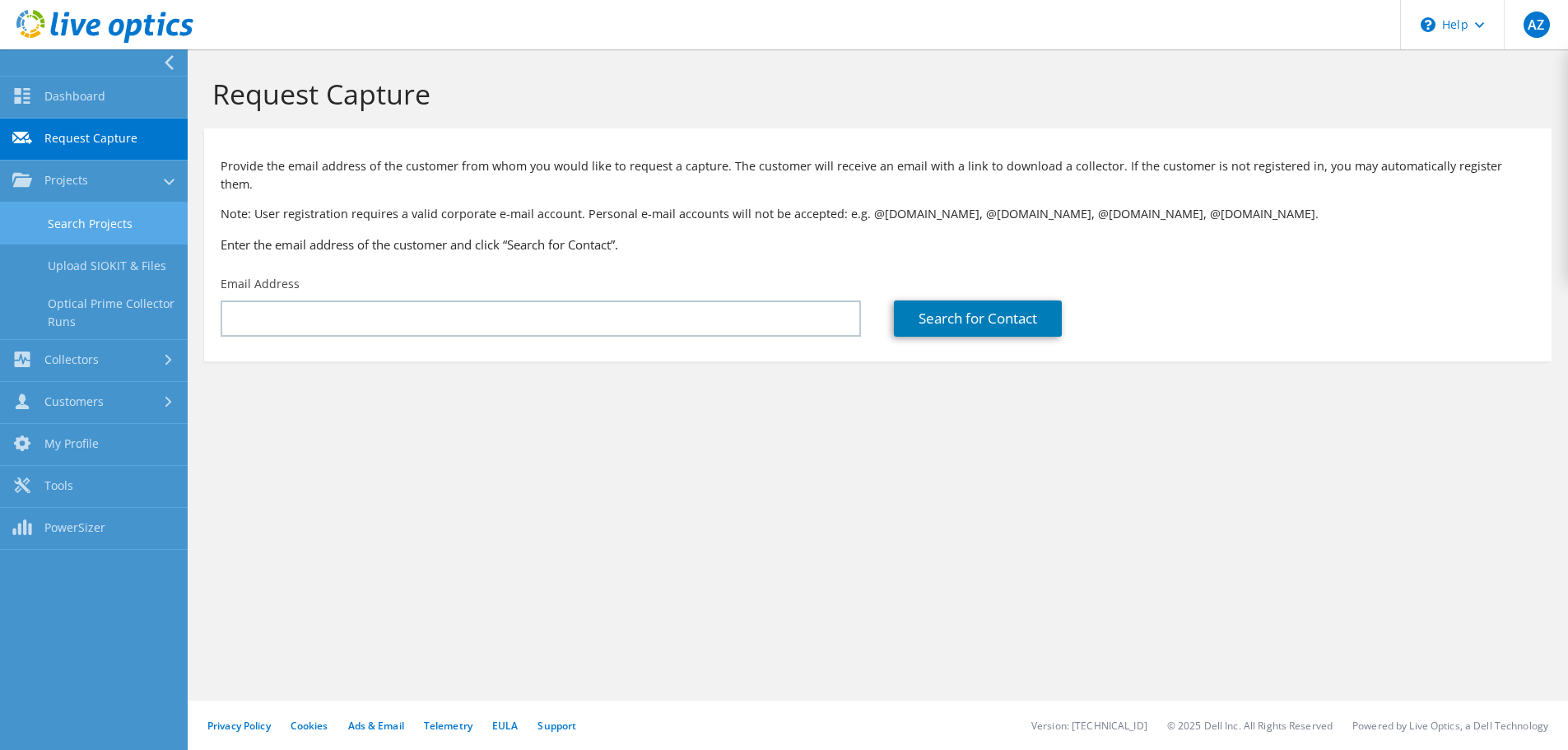
click at [132, 217] on link "Search Projects" at bounding box center [93, 223] width 188 height 42
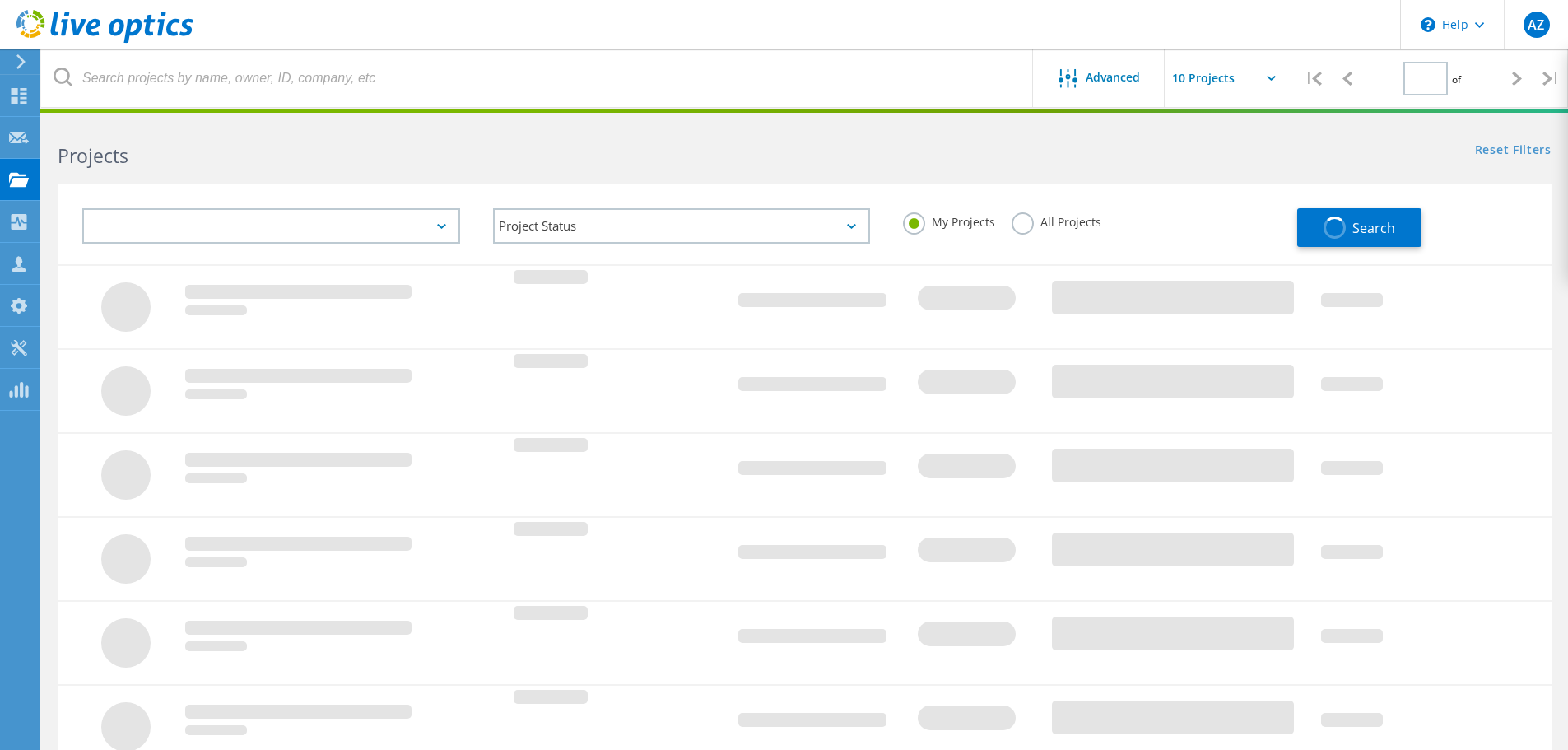
type input "1"
